Goal: Information Seeking & Learning: Learn about a topic

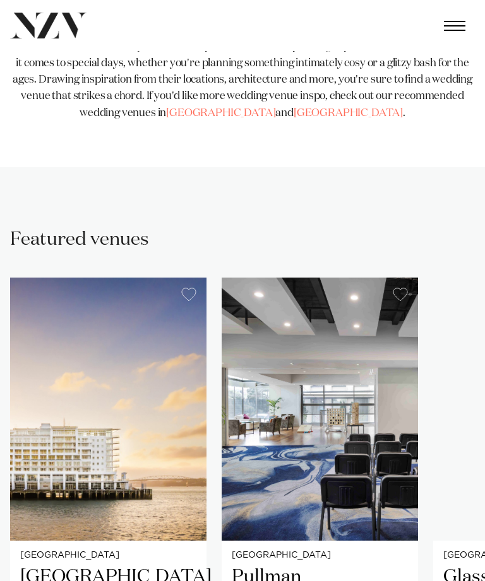
scroll to position [474, 0]
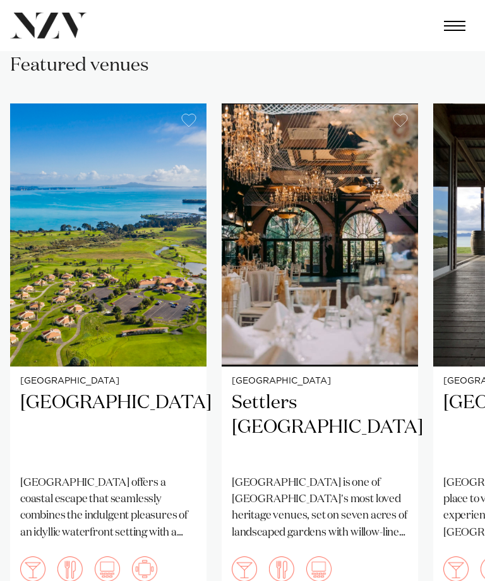
scroll to position [552, 0]
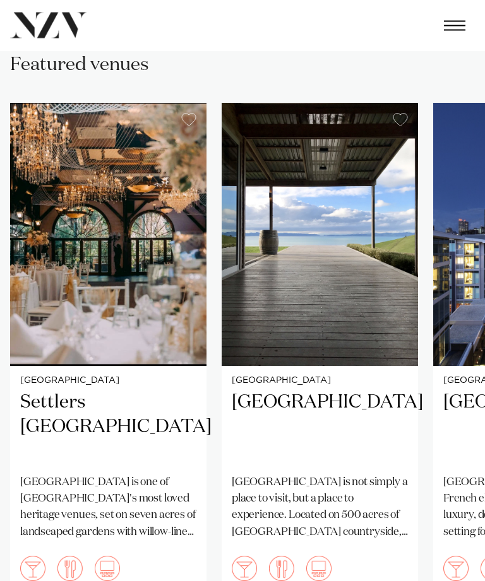
click at [262, 399] on h2 "[GEOGRAPHIC_DATA]" at bounding box center [320, 428] width 176 height 74
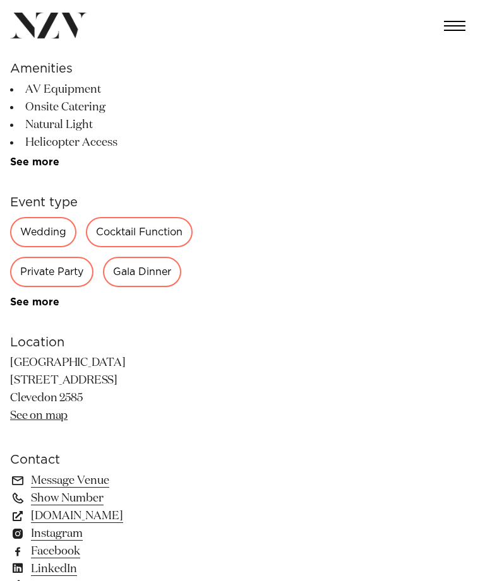
scroll to position [343, 0]
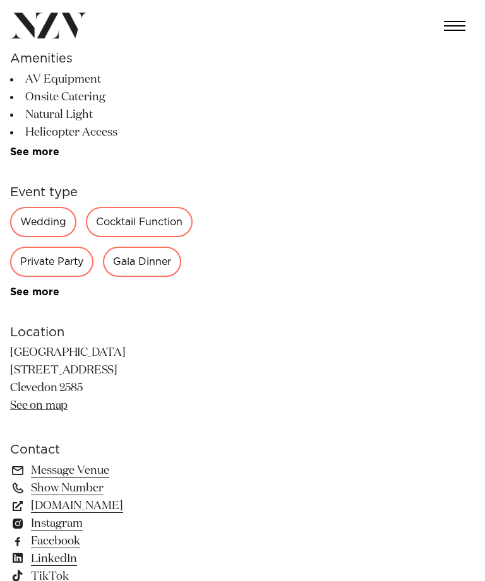
click at [44, 216] on div "Wedding" at bounding box center [43, 222] width 66 height 30
click at [34, 222] on div "Wedding" at bounding box center [43, 222] width 66 height 30
click at [44, 222] on div "Wedding" at bounding box center [43, 222] width 66 height 30
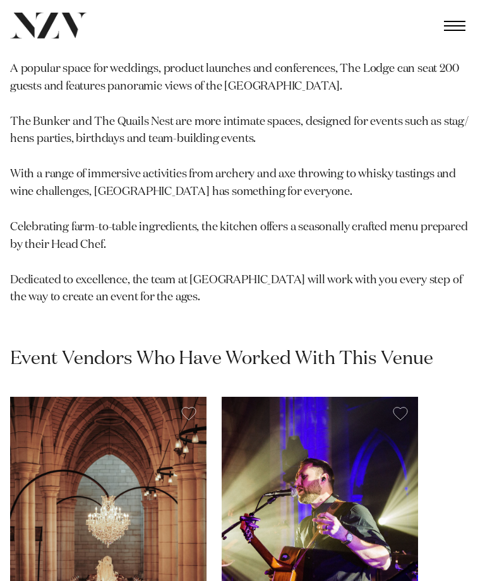
scroll to position [1614, 0]
